Goal: Navigation & Orientation: Find specific page/section

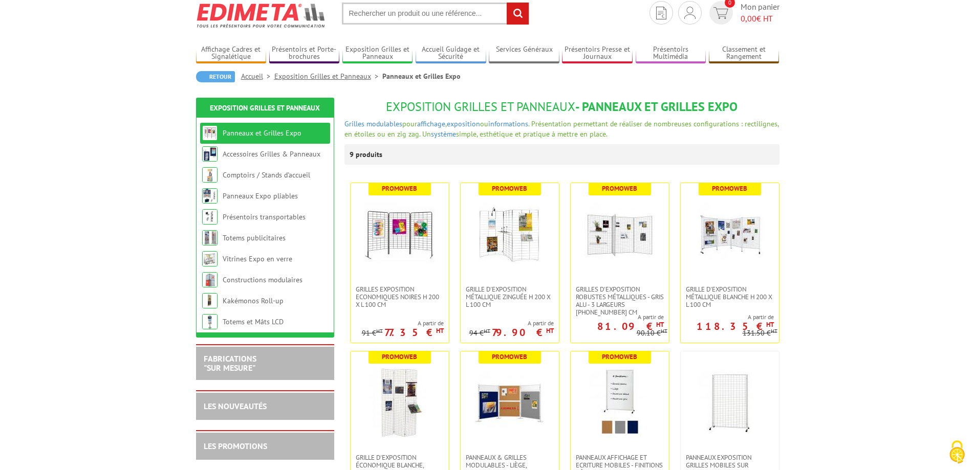
scroll to position [51, 0]
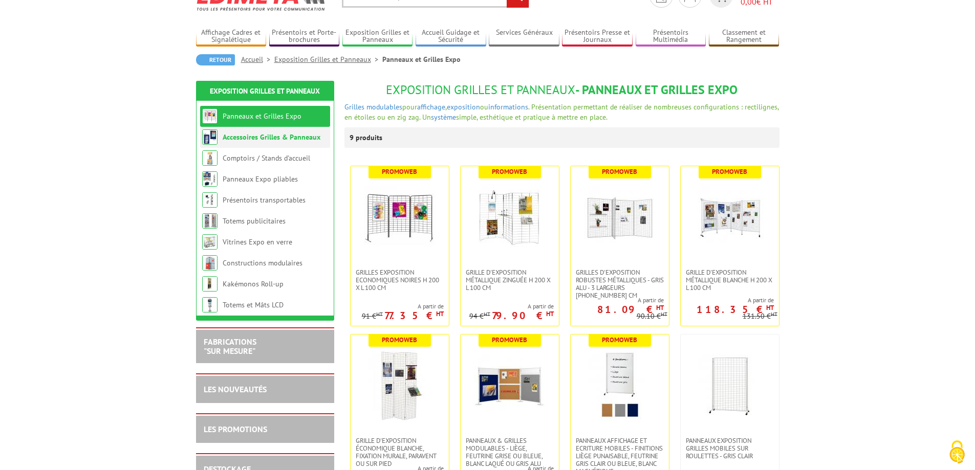
click at [291, 140] on link "Accessoires Grilles & Panneaux" at bounding box center [272, 137] width 98 height 9
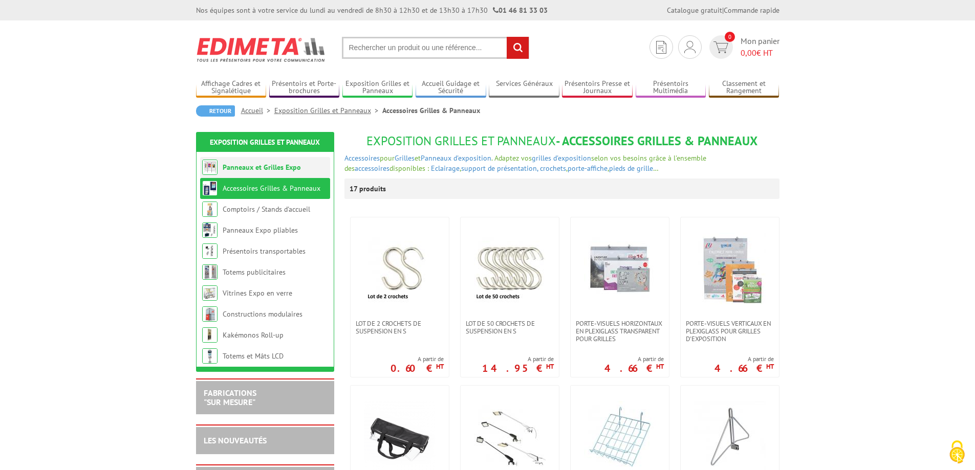
click at [267, 173] on li "Panneaux et Grilles Expo" at bounding box center [265, 167] width 130 height 21
click at [266, 170] on link "Panneaux et Grilles Expo" at bounding box center [262, 167] width 78 height 9
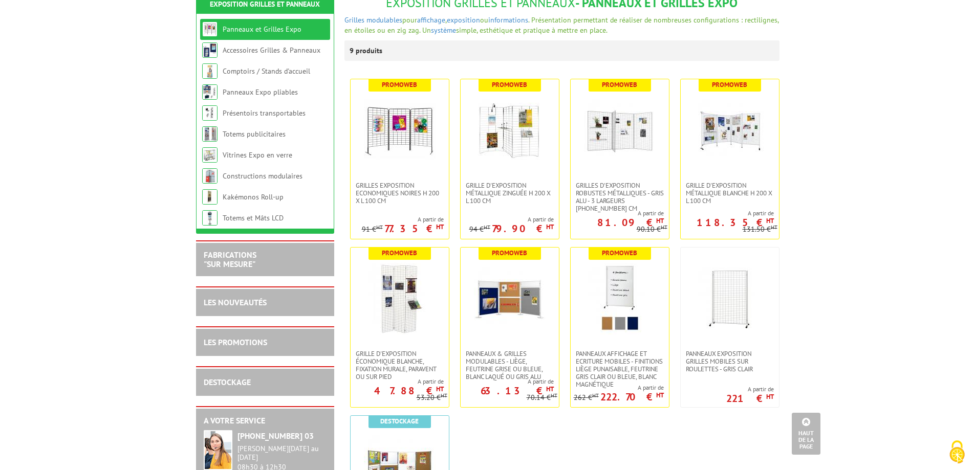
scroll to position [24, 0]
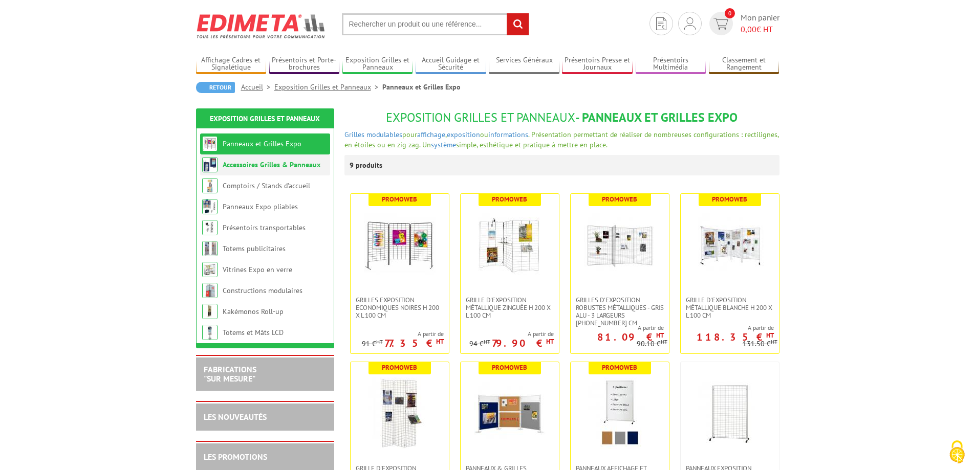
click at [273, 169] on li "Accessoires Grilles & Panneaux" at bounding box center [265, 165] width 130 height 21
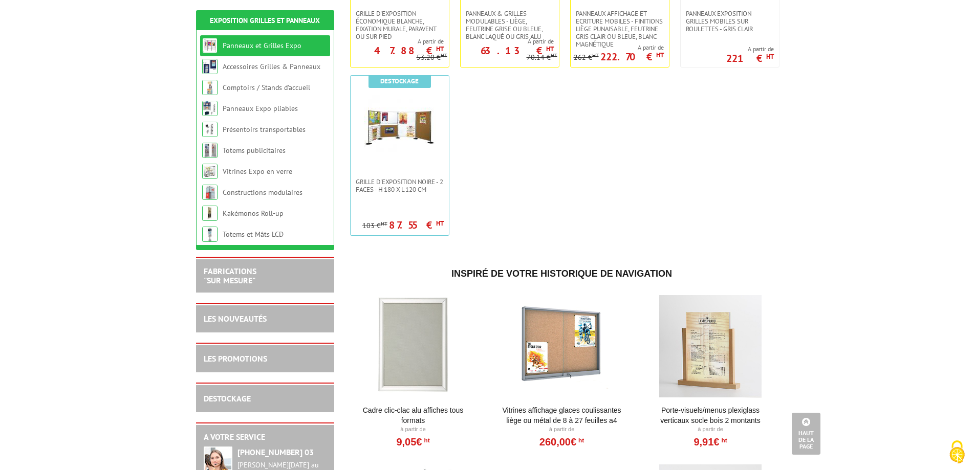
scroll to position [484, 0]
